Goal: Task Accomplishment & Management: Use online tool/utility

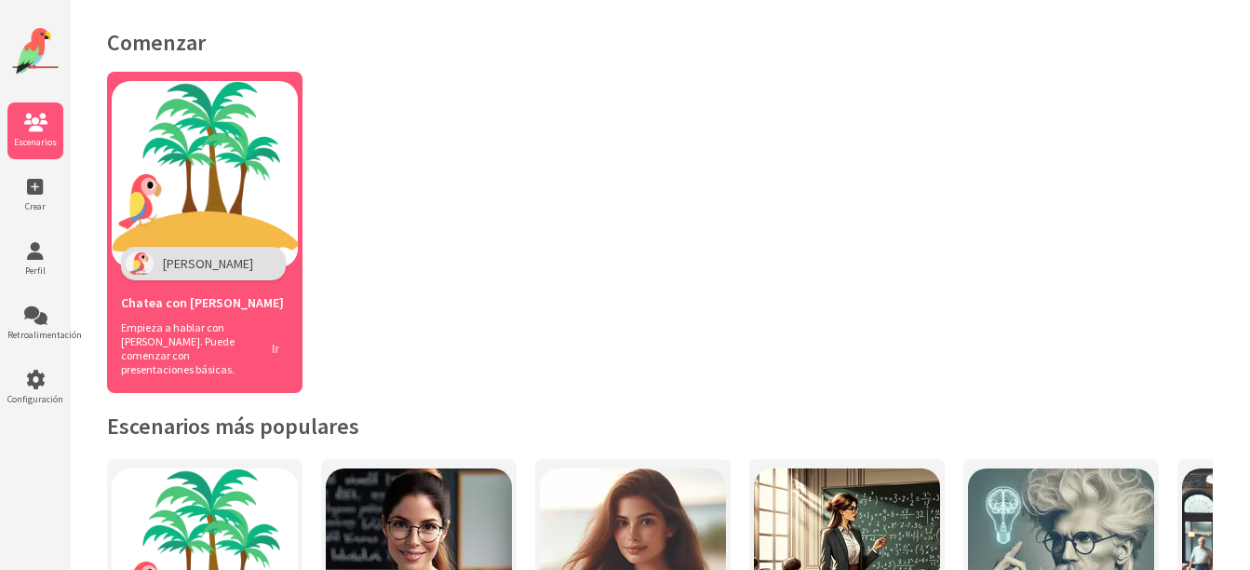
click at [271, 335] on button "Ir" at bounding box center [275, 348] width 26 height 27
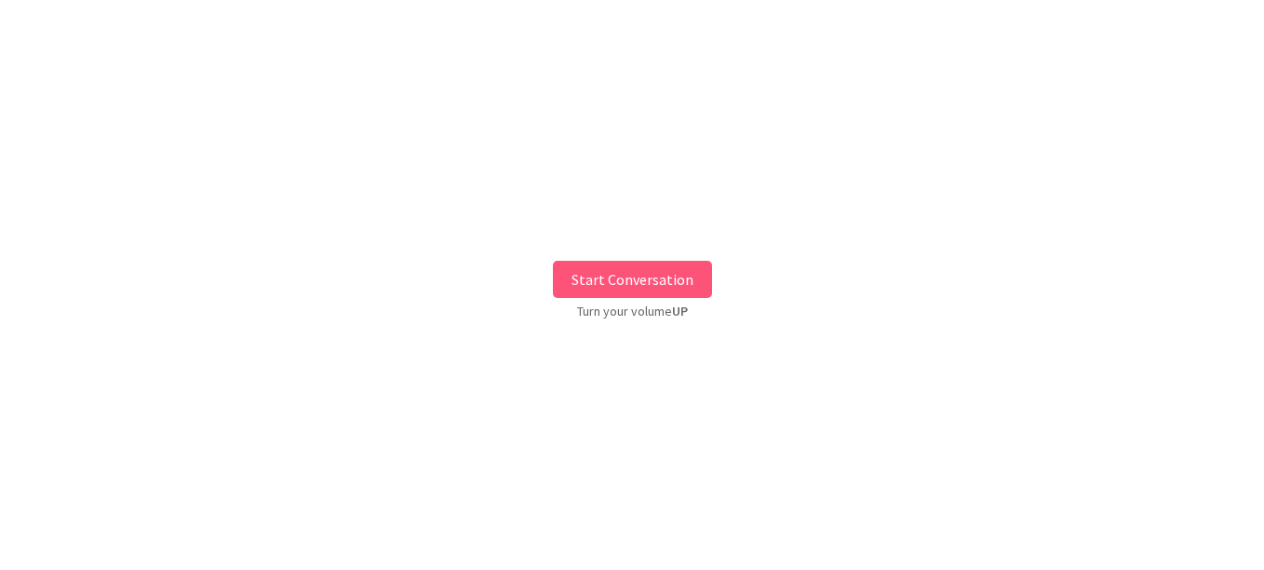
click at [686, 293] on button "Start Conversation" at bounding box center [632, 279] width 159 height 37
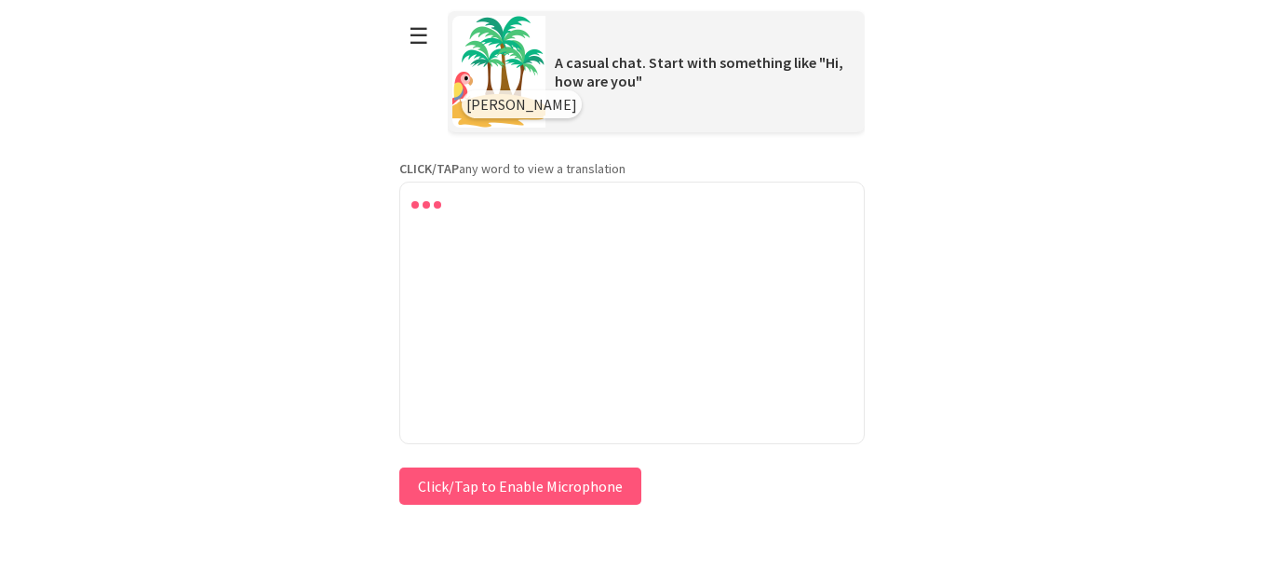
click at [501, 481] on button "Click/Tap to Enable Microphone" at bounding box center [520, 485] width 242 height 37
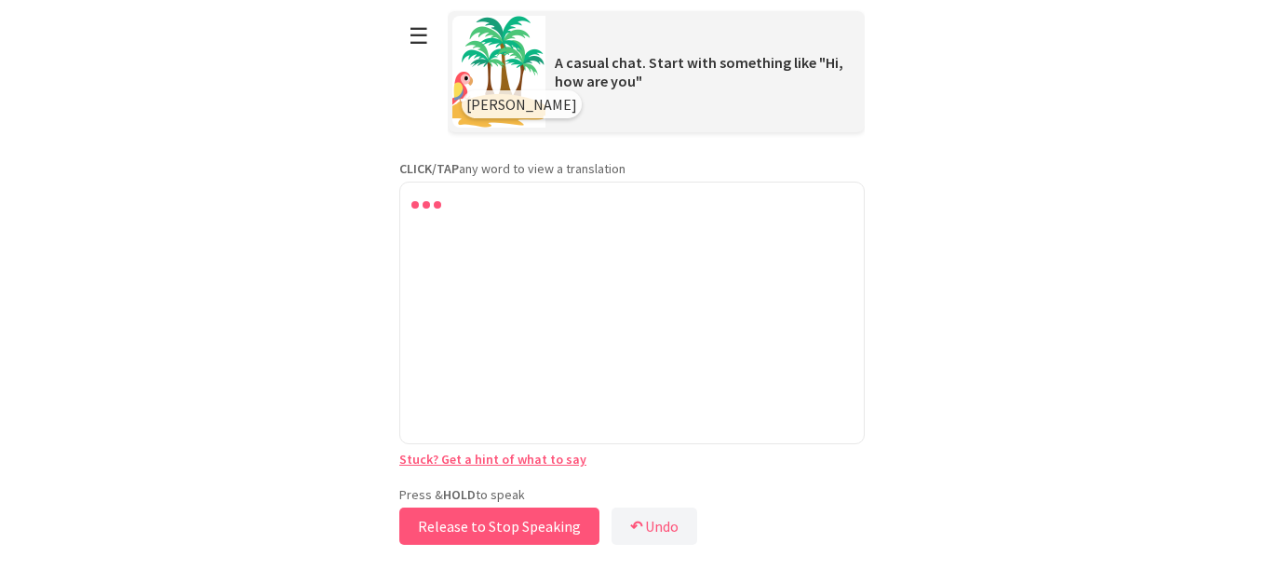
click at [510, 532] on button "Release to Stop Speaking" at bounding box center [499, 525] width 200 height 37
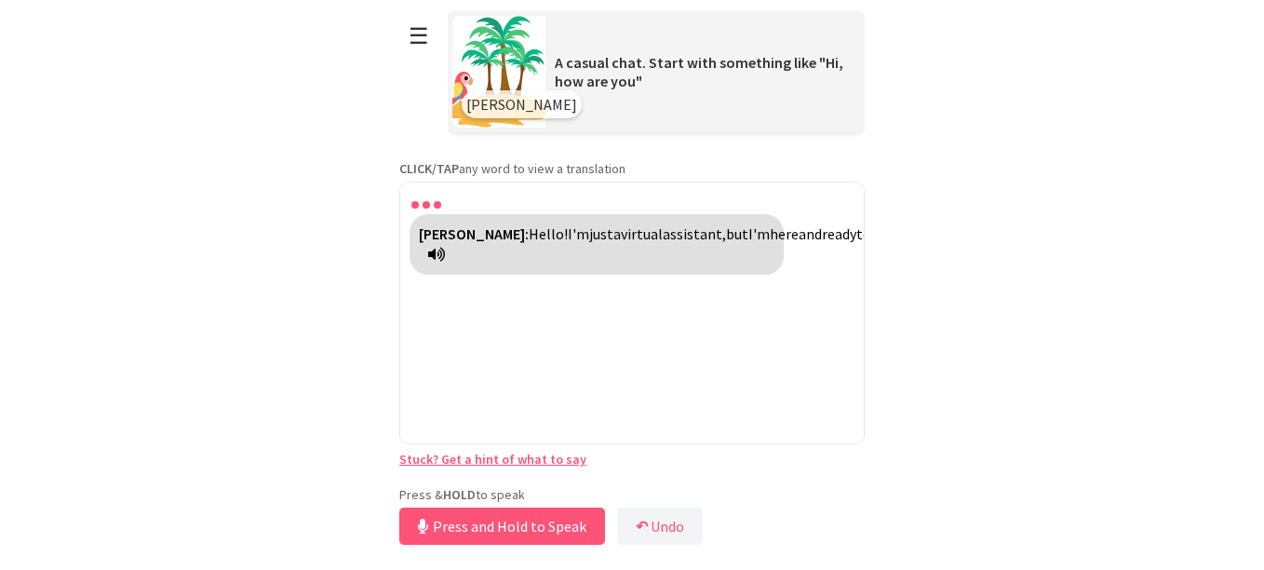
click at [982, 243] on span "assist" at bounding box center [1000, 233] width 37 height 19
click at [491, 524] on button "Release to Stop Speaking" at bounding box center [499, 525] width 200 height 37
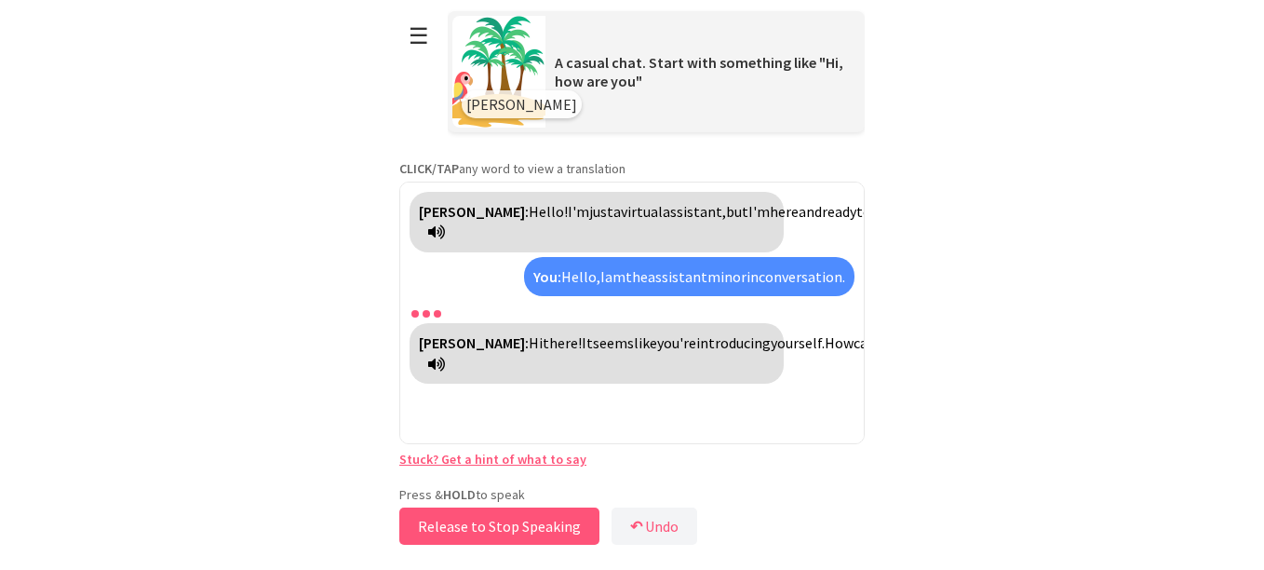
click at [491, 524] on button "Release to Stop Speaking" at bounding box center [499, 525] width 200 height 37
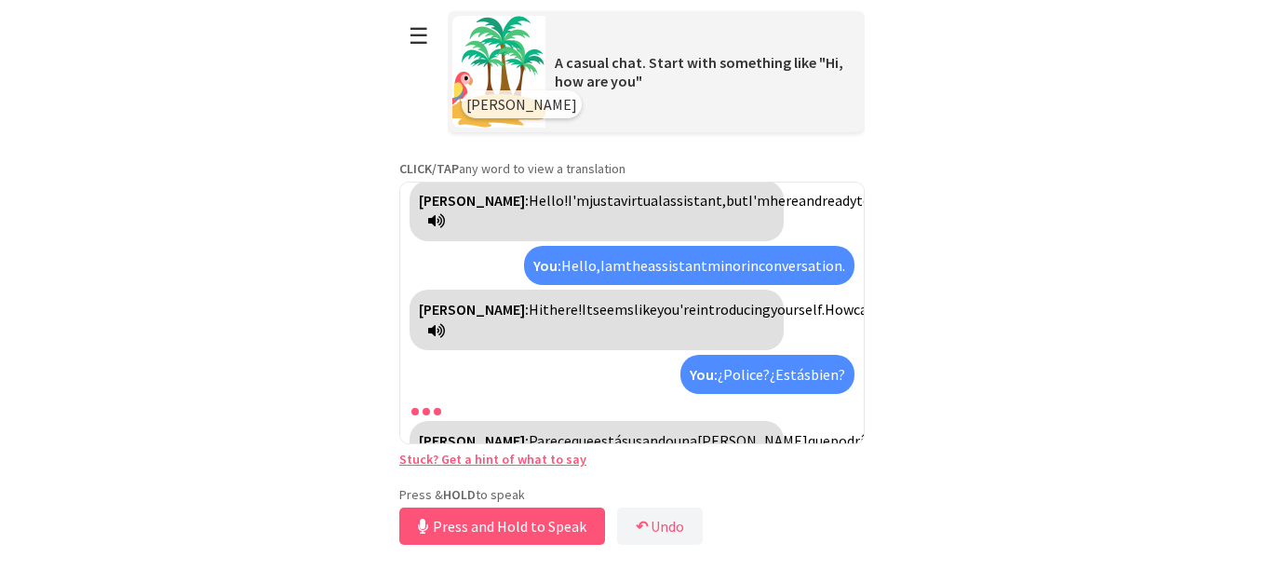
scroll to position [96, 0]
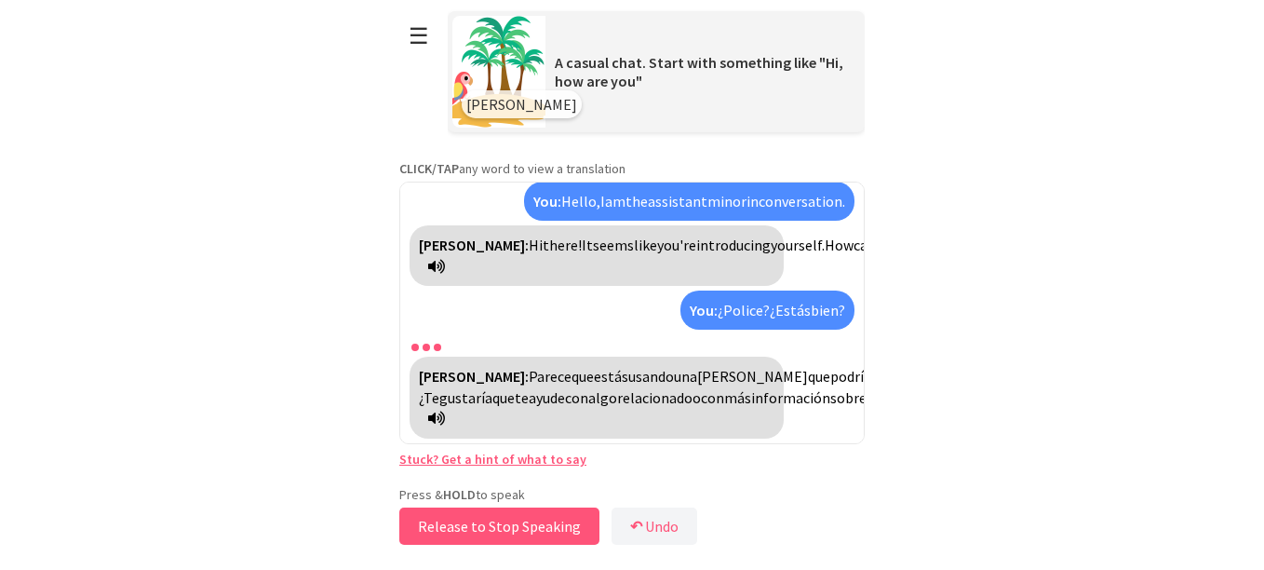
click at [459, 525] on button "Release to Stop Speaking" at bounding box center [499, 525] width 200 height 37
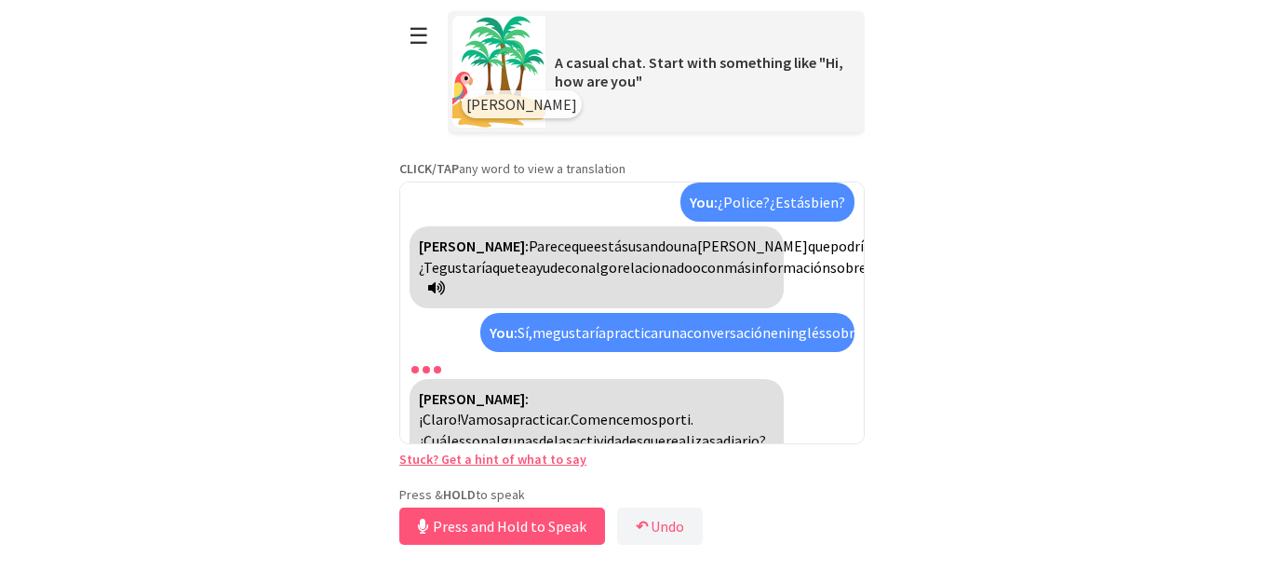
scroll to position [247, 0]
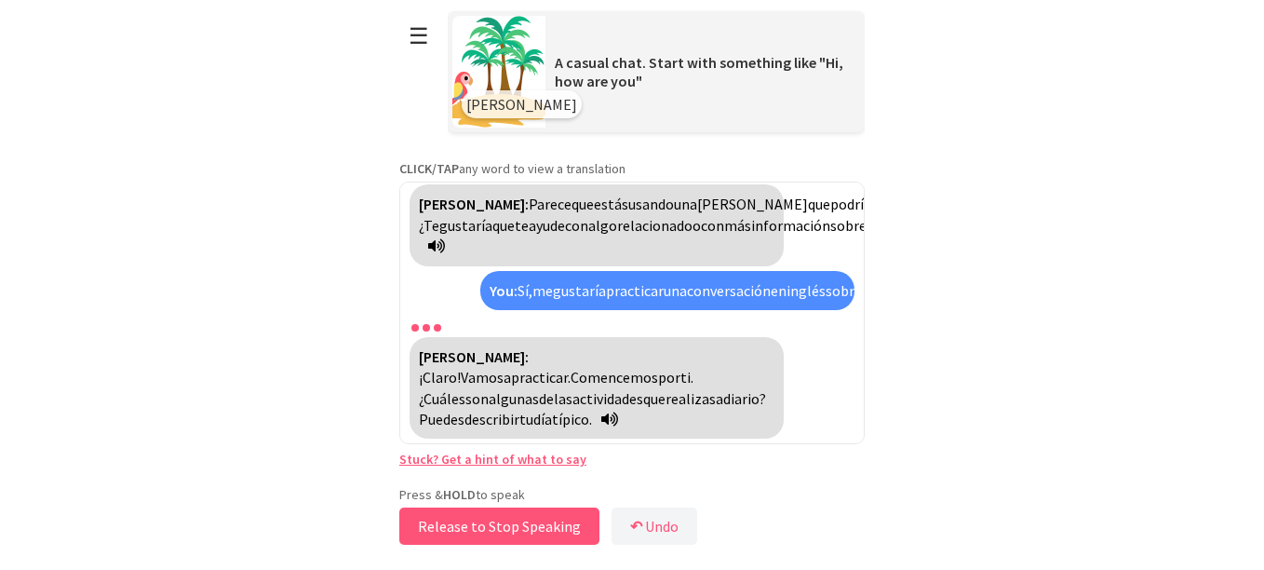
click at [459, 525] on button "Release to Stop Speaking" at bounding box center [499, 525] width 200 height 37
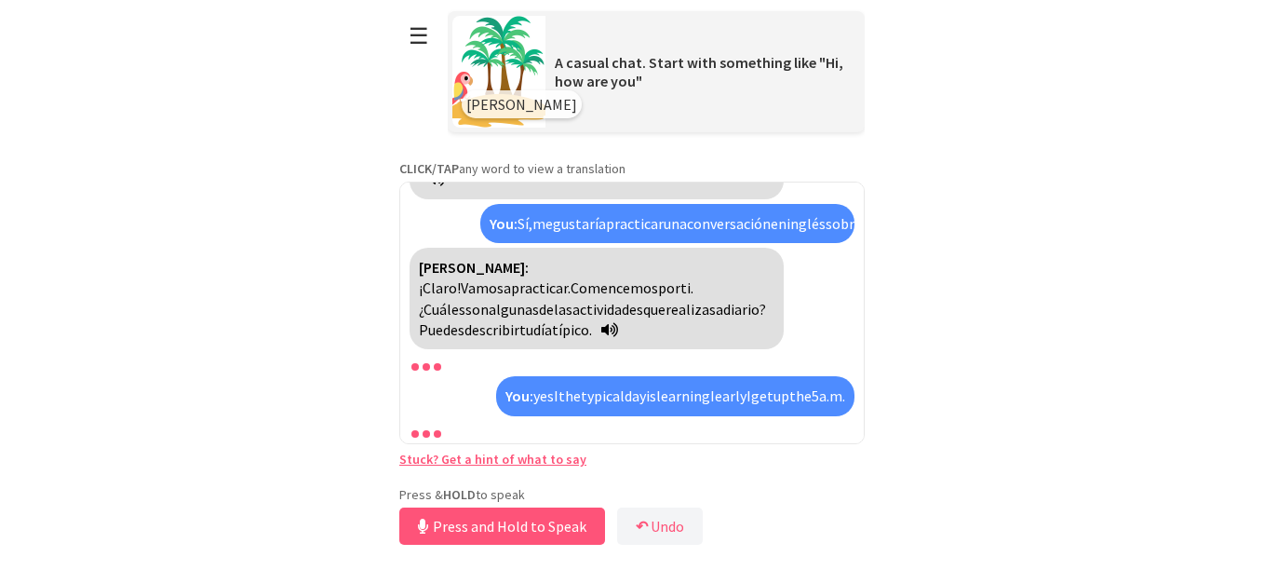
scroll to position [418, 0]
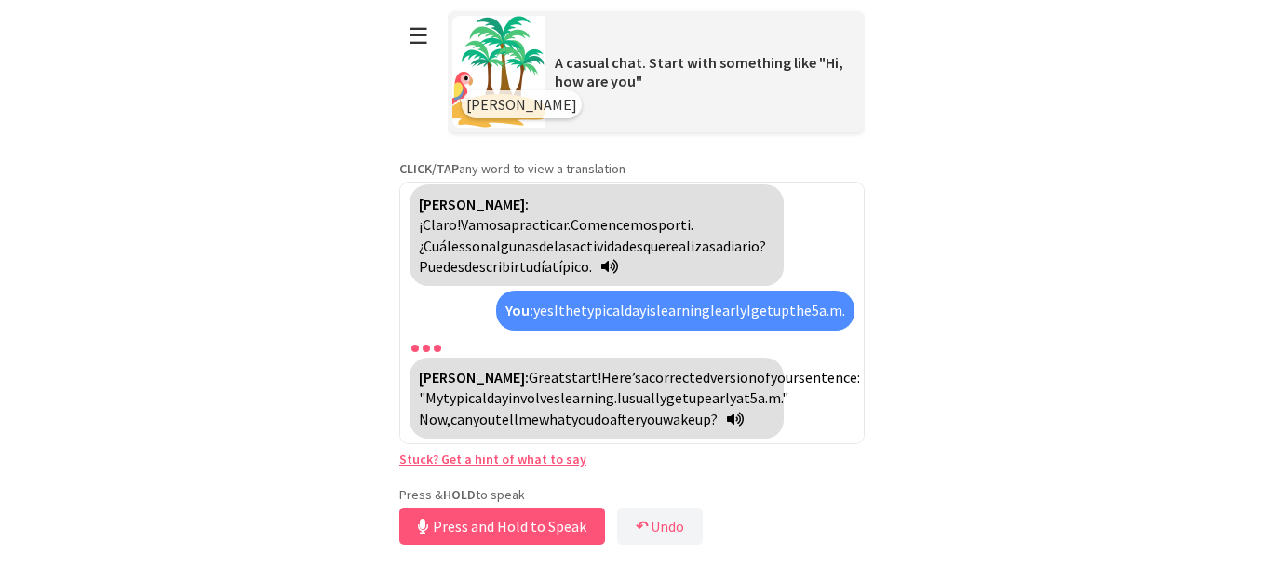
click at [518, 410] on span "tell" at bounding box center [506, 419] width 23 height 19
click at [663, 419] on span "wake" at bounding box center [679, 419] width 33 height 19
click at [490, 527] on button "Release to Stop Speaking" at bounding box center [499, 525] width 200 height 37
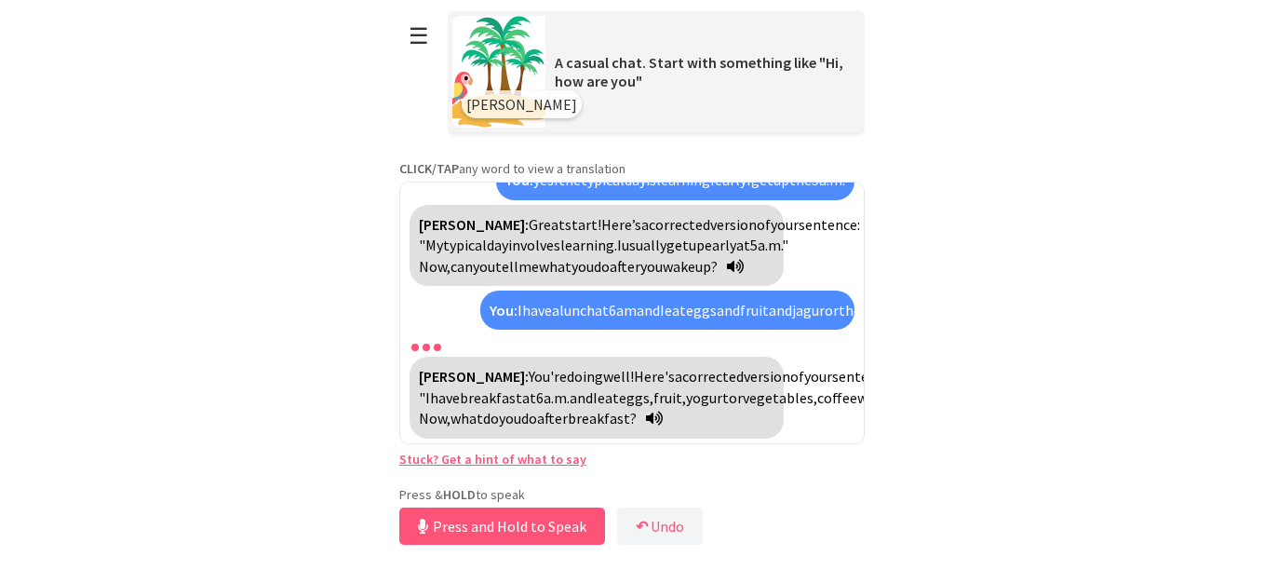
scroll to position [611, 0]
drag, startPoint x: 489, startPoint y: 527, endPoint x: 498, endPoint y: 615, distance: 88.9
click at [498, 569] on html "**********" at bounding box center [632, 285] width 1264 height 570
click at [534, 518] on button "Release to Stop Speaking" at bounding box center [499, 525] width 200 height 37
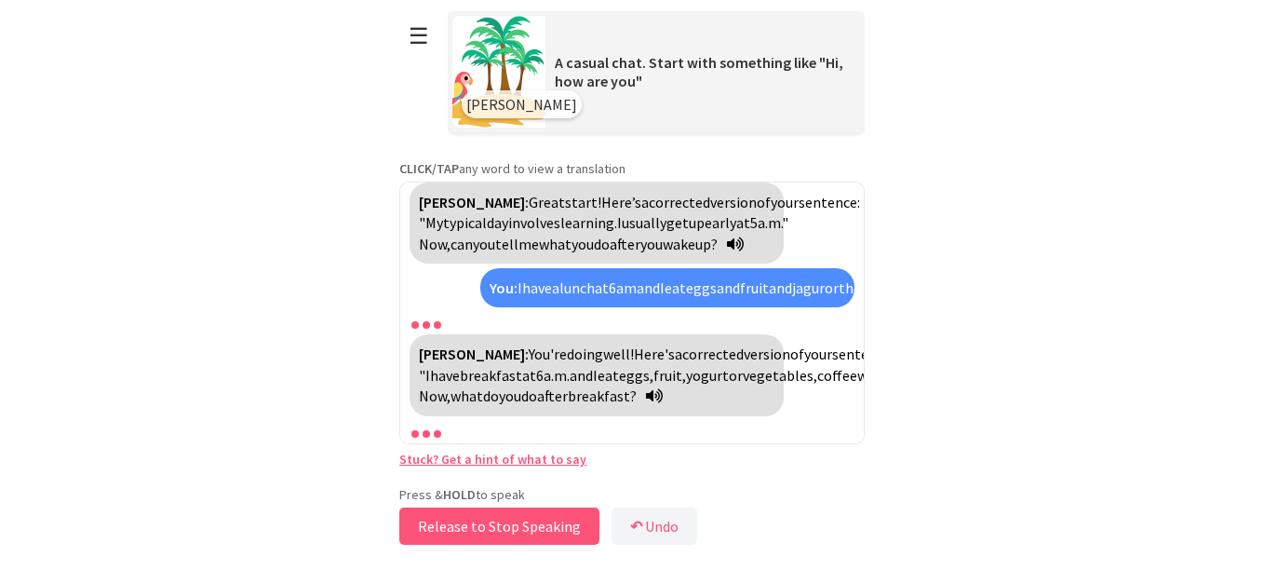
click at [533, 518] on button "Release to Stop Speaking" at bounding box center [499, 525] width 200 height 37
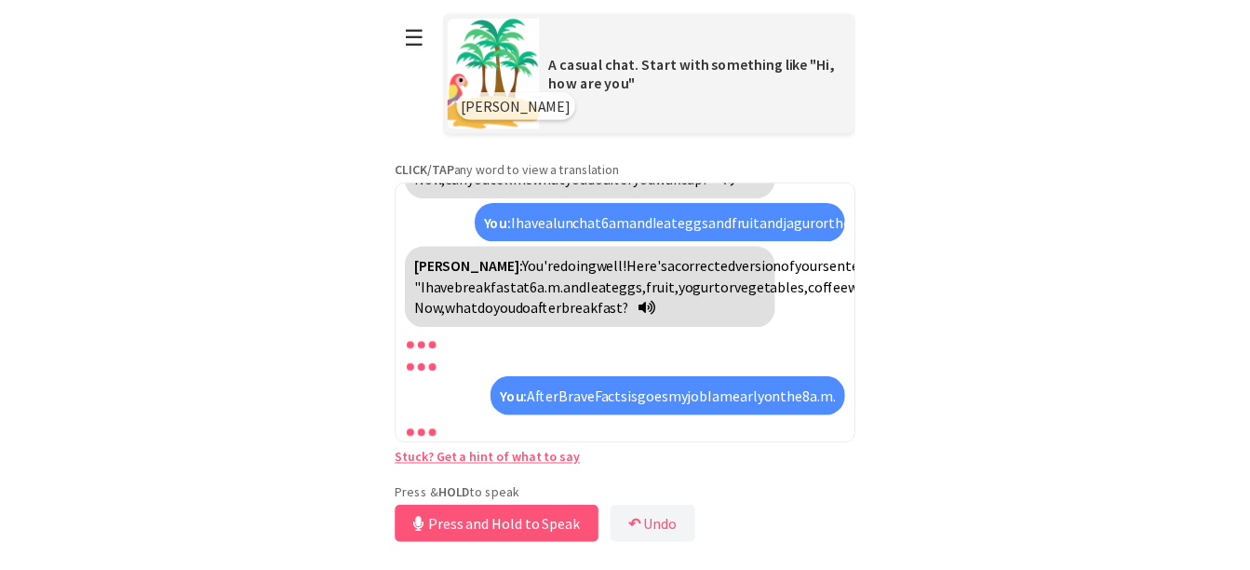
scroll to position [804, 0]
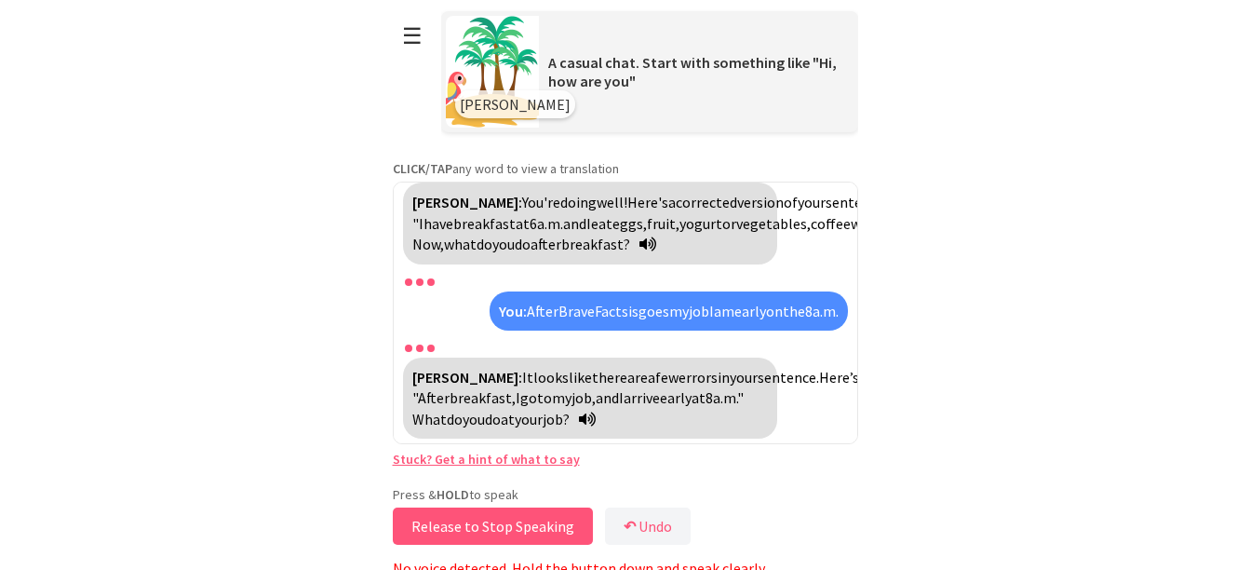
click at [533, 518] on button "Release to Stop Speaking" at bounding box center [493, 525] width 200 height 37
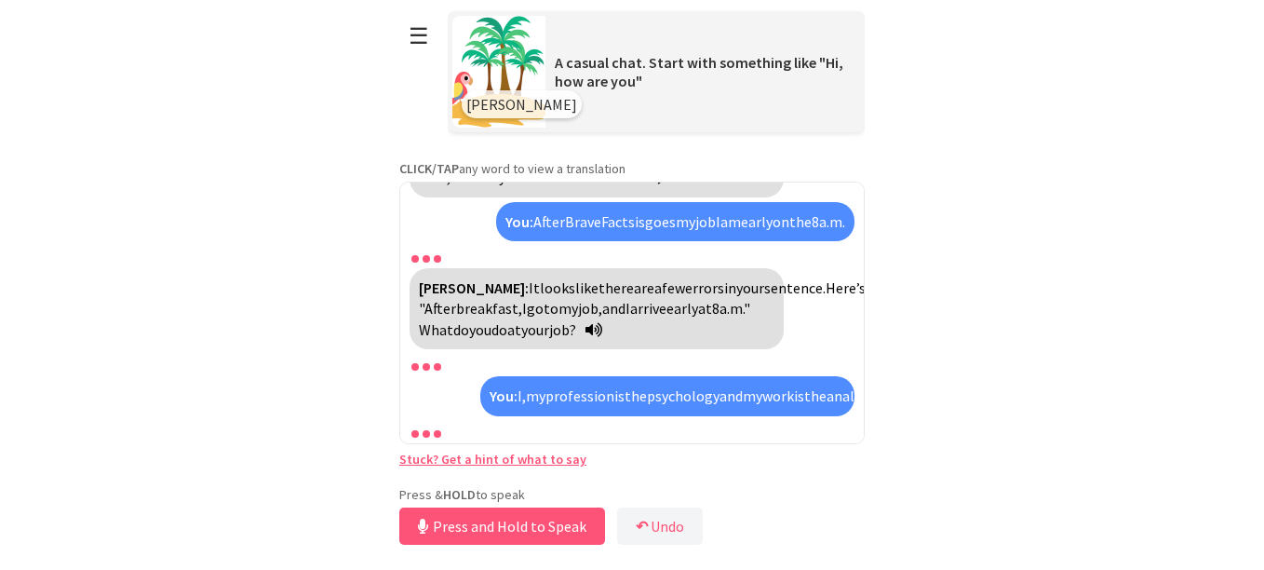
scroll to position [997, 0]
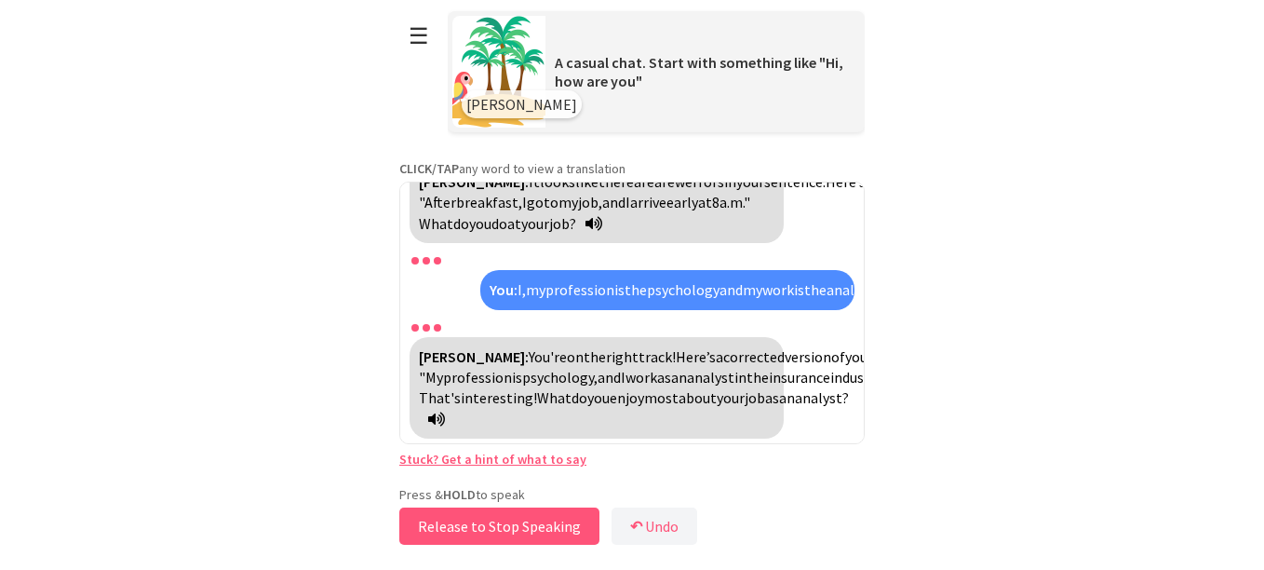
click at [536, 518] on button "Release to Stop Speaking" at bounding box center [499, 525] width 200 height 37
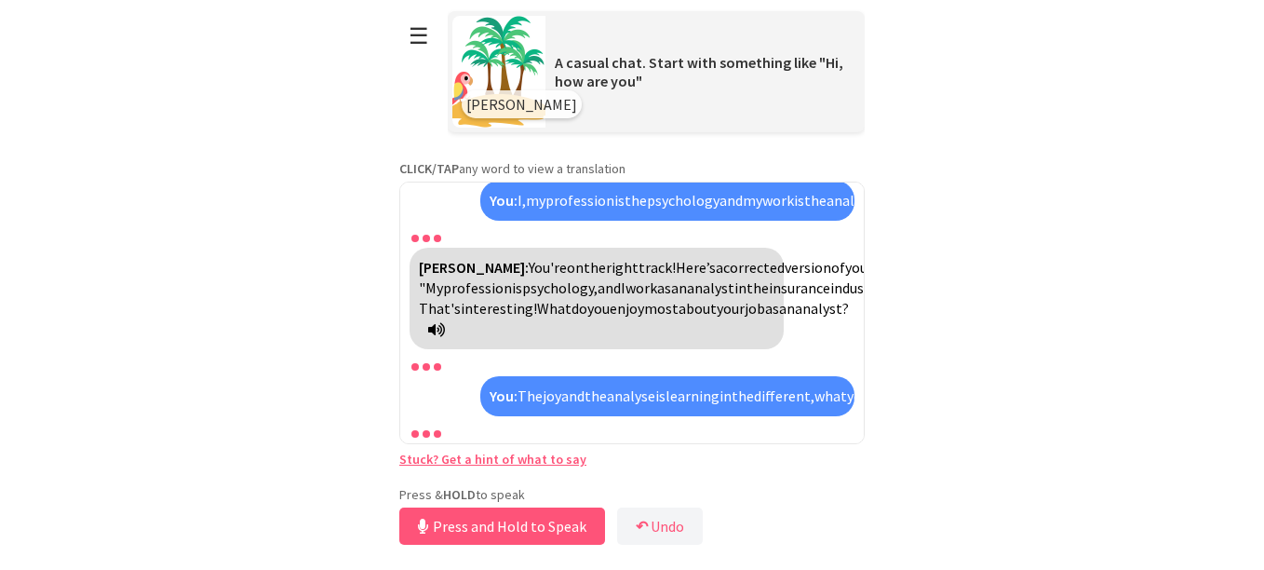
scroll to position [1190, 0]
